Goal: Find specific page/section: Find specific page/section

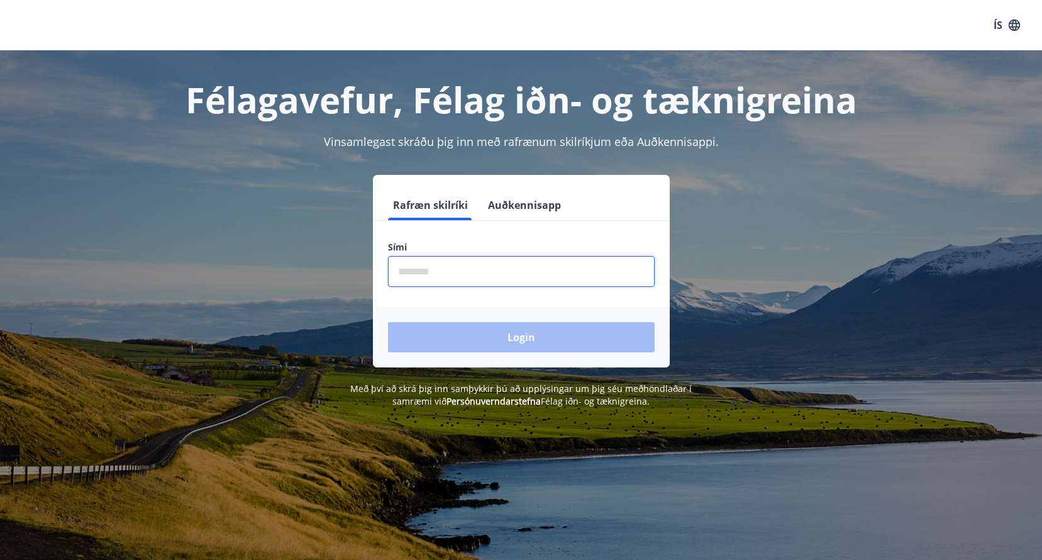
click at [419, 276] on input "phone" at bounding box center [521, 271] width 267 height 31
type input "********"
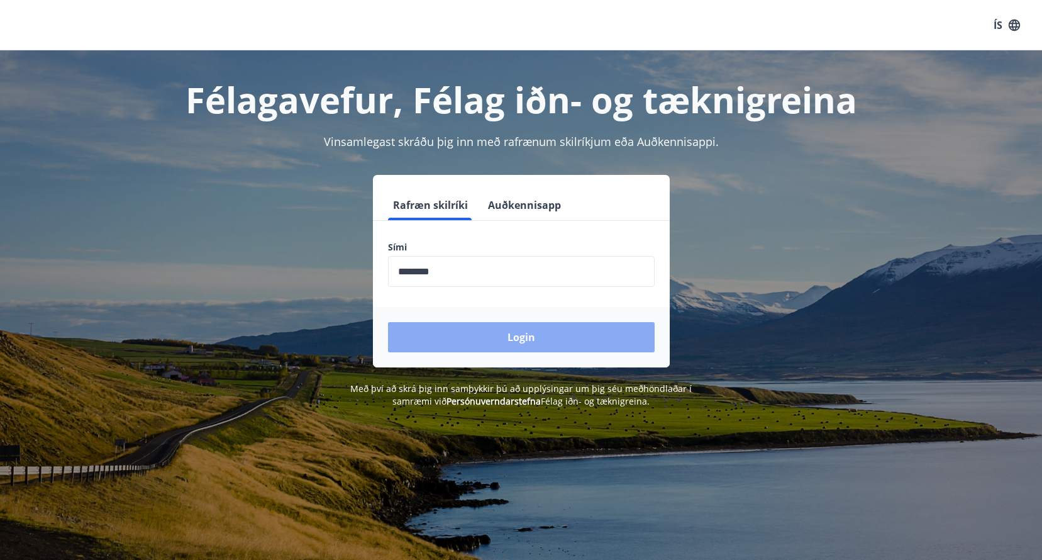
click at [504, 327] on button "Login" at bounding box center [521, 337] width 267 height 30
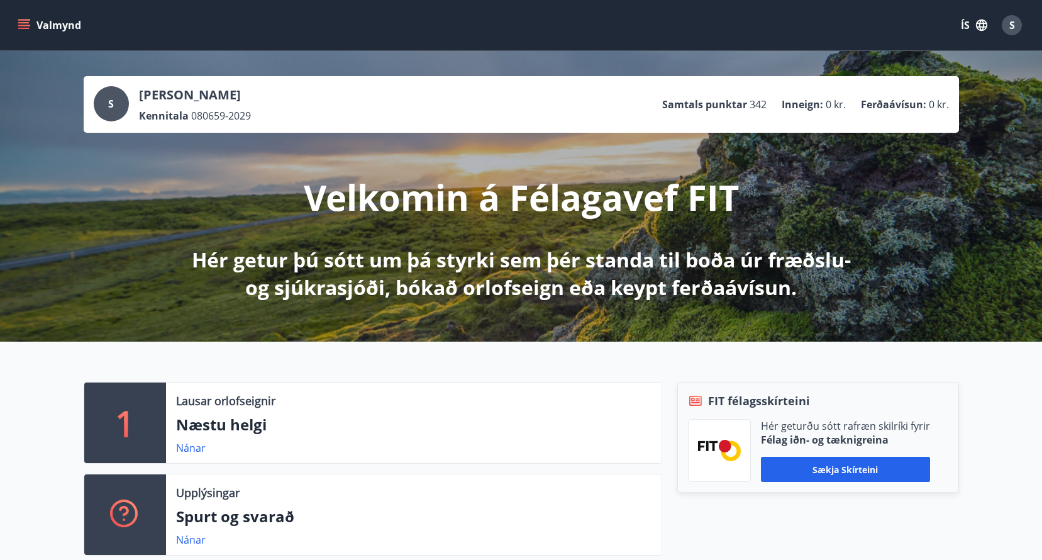
click at [48, 21] on button "Valmynd" at bounding box center [50, 25] width 71 height 23
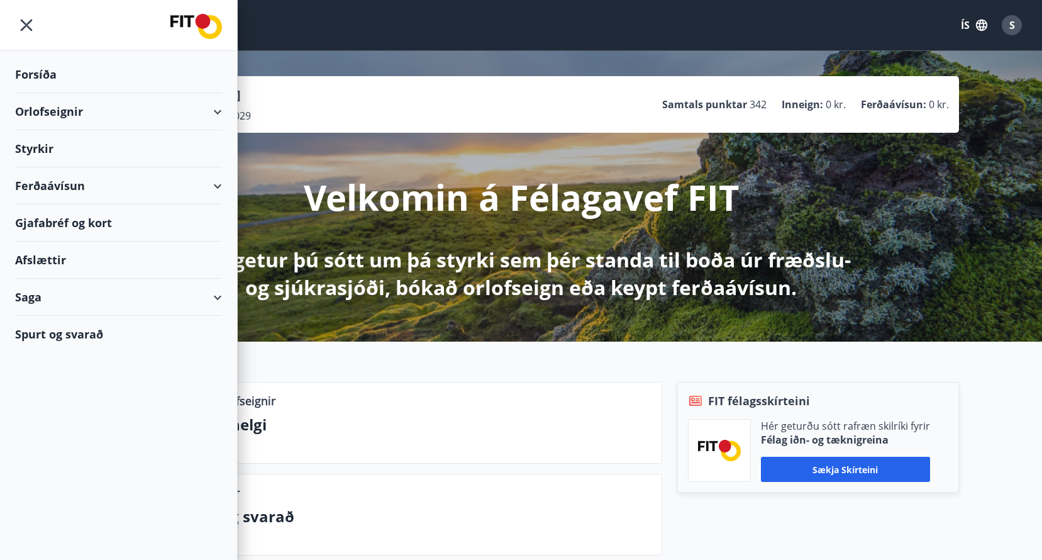
click at [216, 296] on div "Saga" at bounding box center [118, 297] width 207 height 37
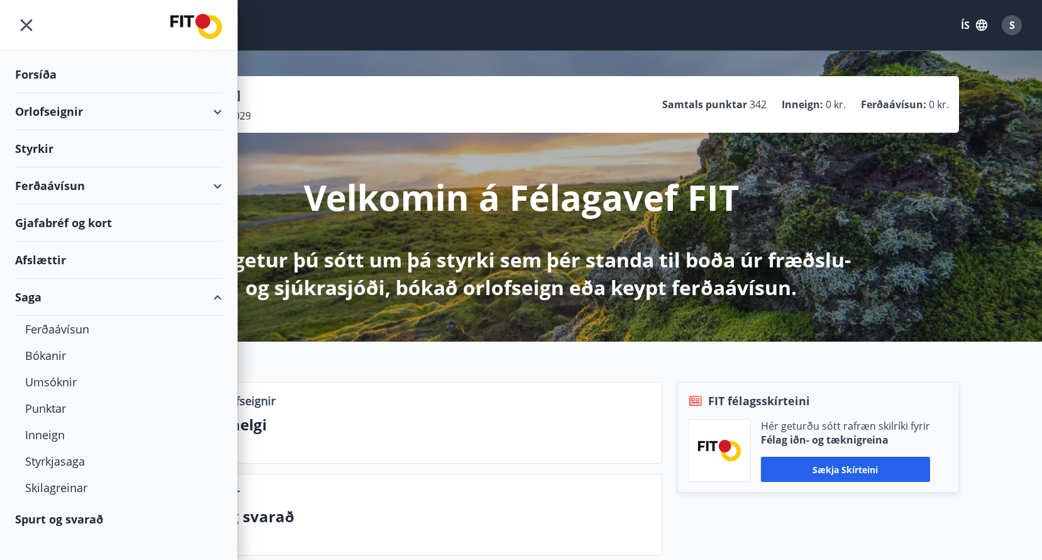
click at [214, 108] on div "Orlofseignir" at bounding box center [118, 111] width 207 height 37
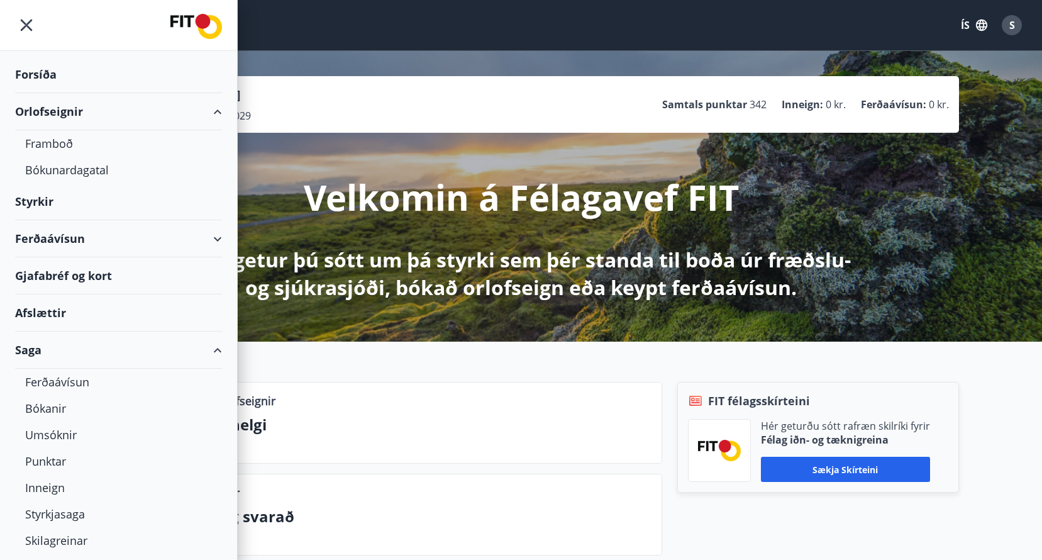
click at [214, 108] on icon at bounding box center [217, 111] width 15 height 15
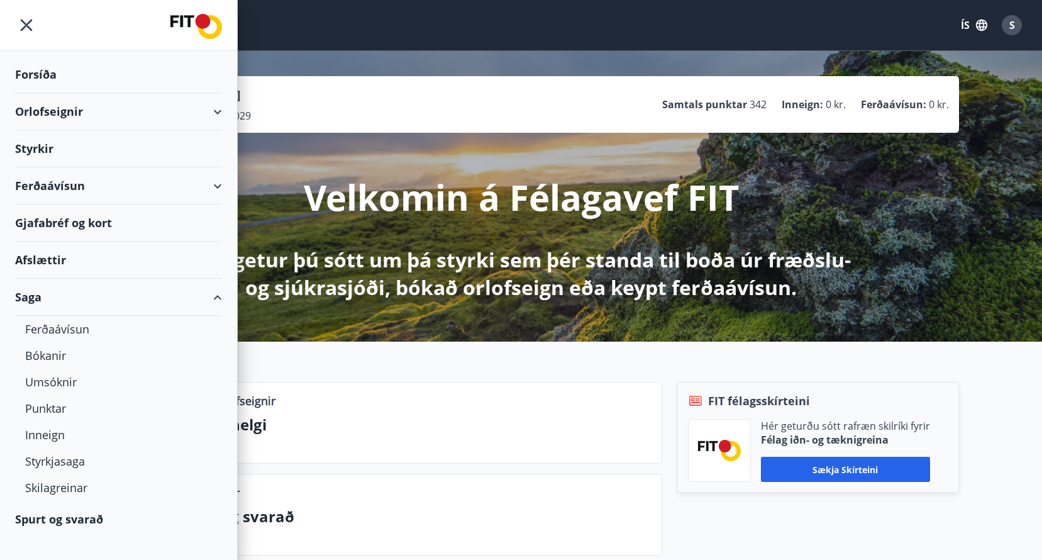
click at [216, 184] on div "Ferðaávísun" at bounding box center [118, 185] width 207 height 37
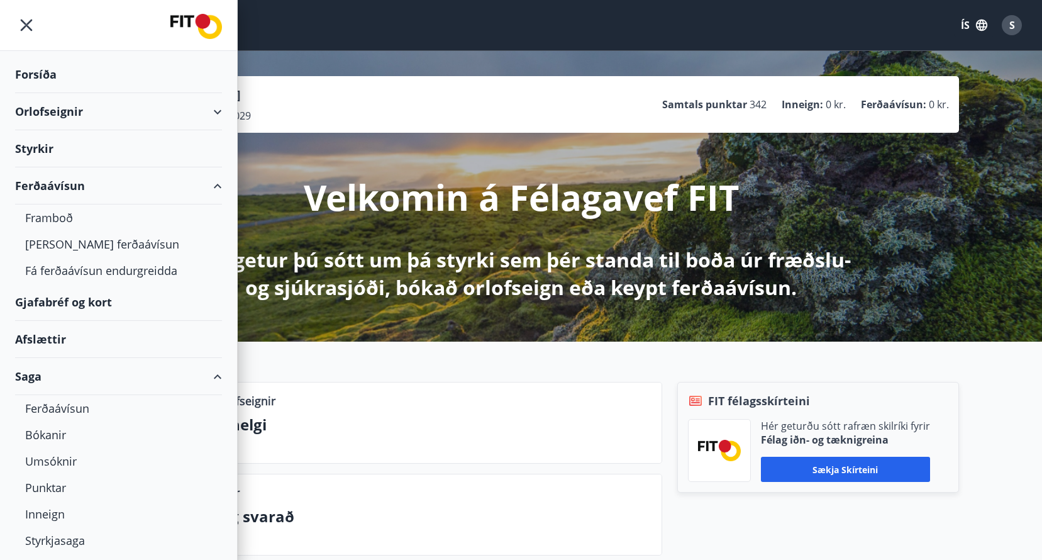
click at [216, 184] on div "Ferðaávísun" at bounding box center [118, 185] width 237 height 37
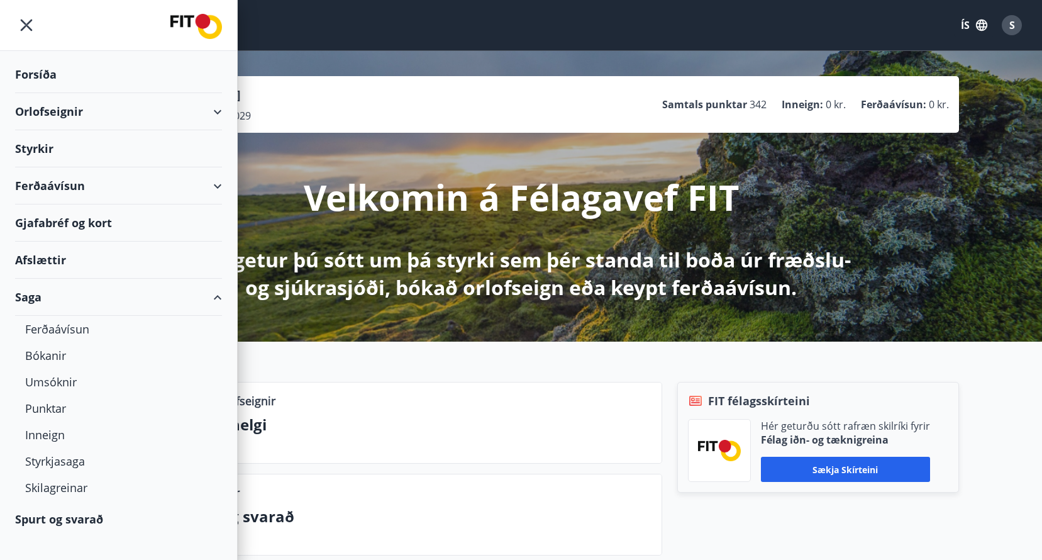
click at [216, 295] on div "Saga" at bounding box center [118, 297] width 207 height 37
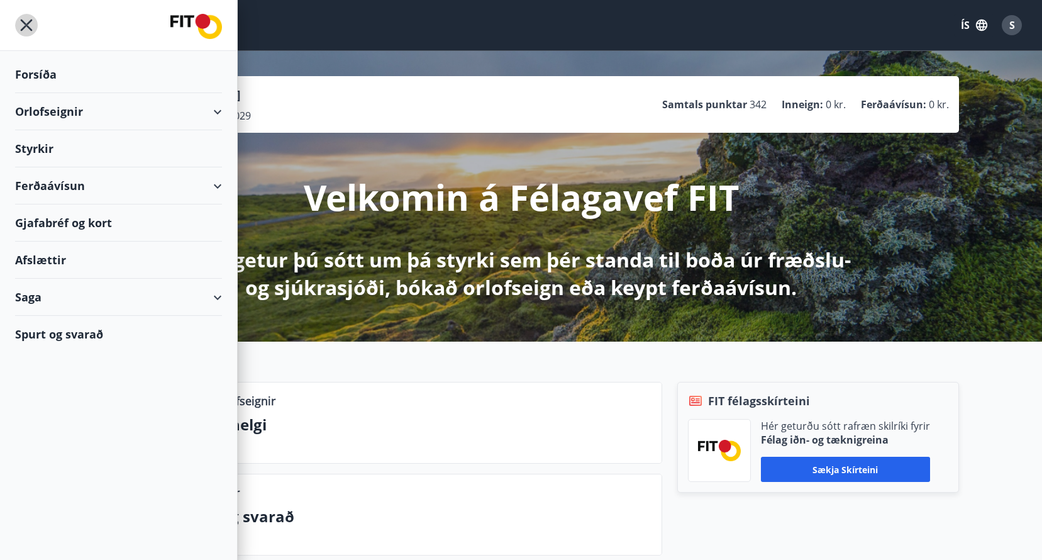
click at [26, 22] on icon "menu" at bounding box center [26, 25] width 23 height 23
